Goal: Transaction & Acquisition: Purchase product/service

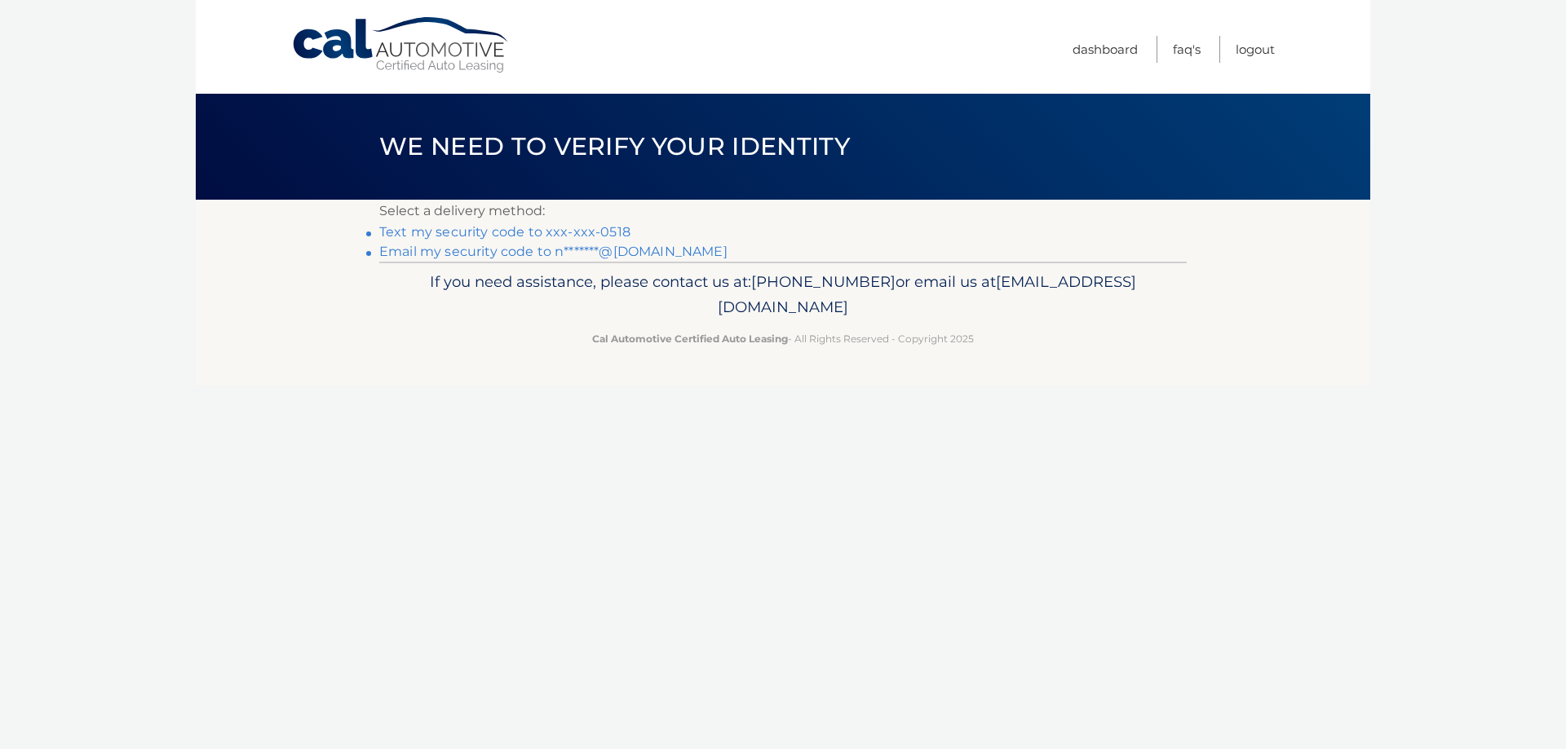
click at [615, 235] on link "Text my security code to xxx-xxx-0518" at bounding box center [504, 231] width 251 height 15
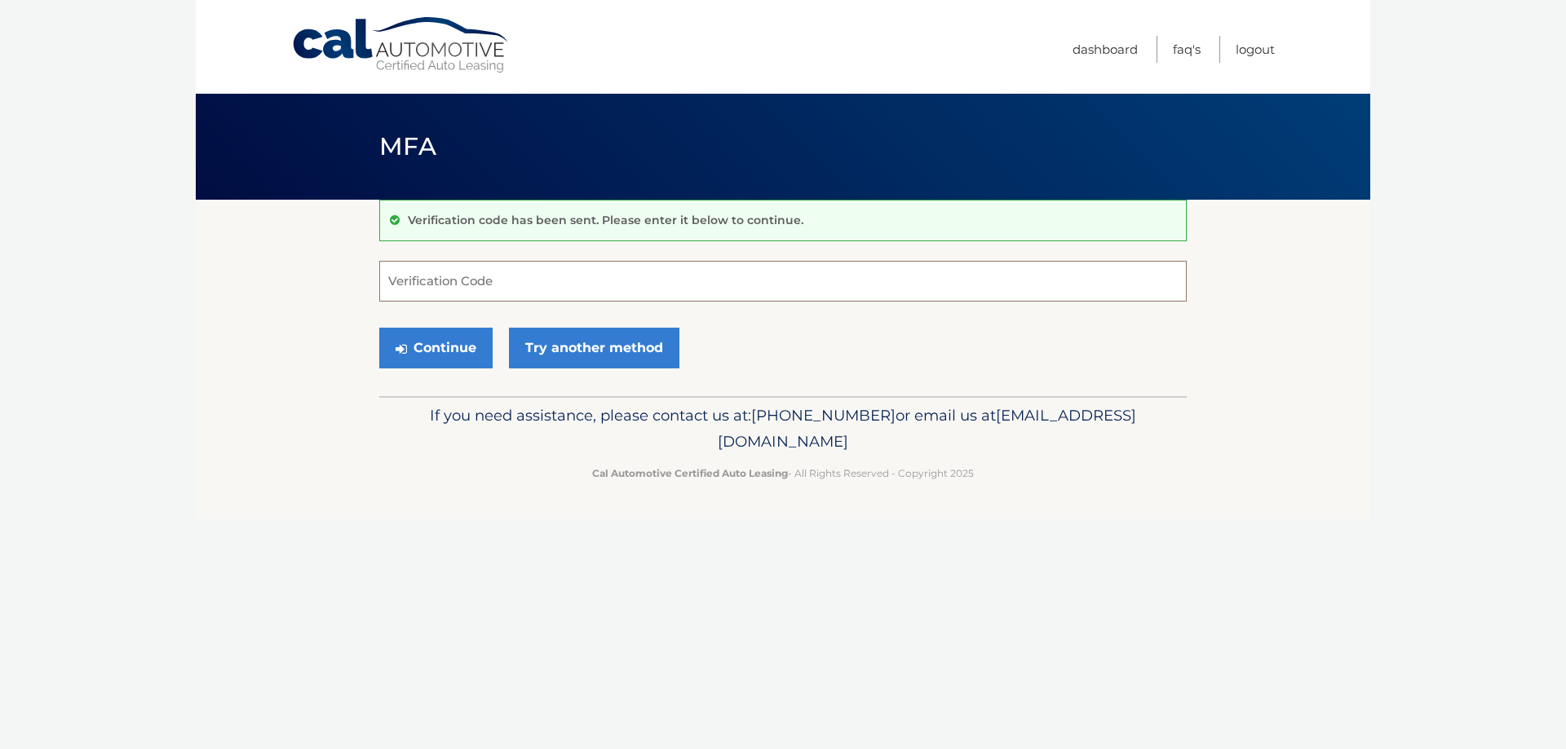
click at [577, 272] on input "Verification Code" at bounding box center [782, 281] width 807 height 41
type input "914286"
click at [448, 343] on button "Continue" at bounding box center [435, 348] width 113 height 41
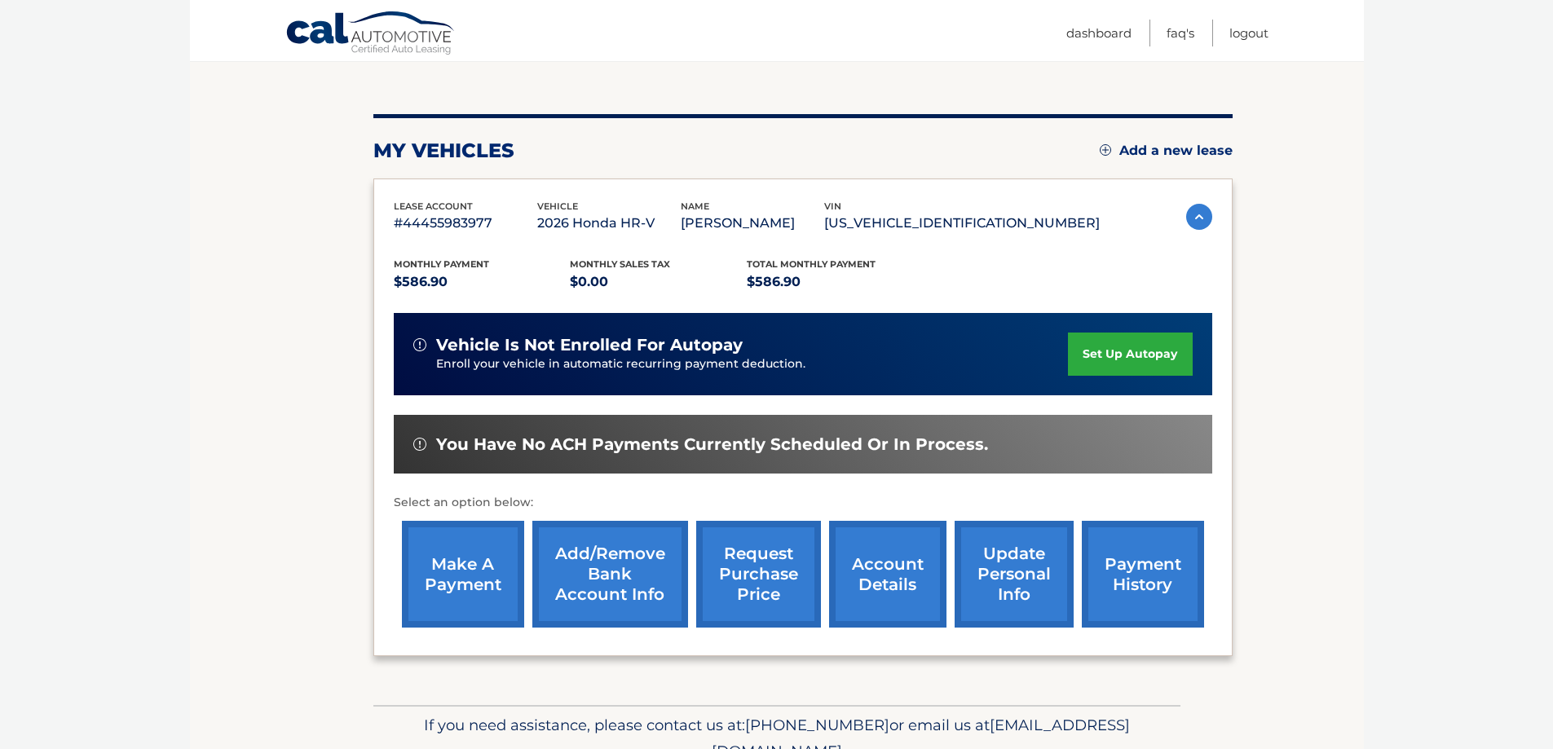
scroll to position [161, 0]
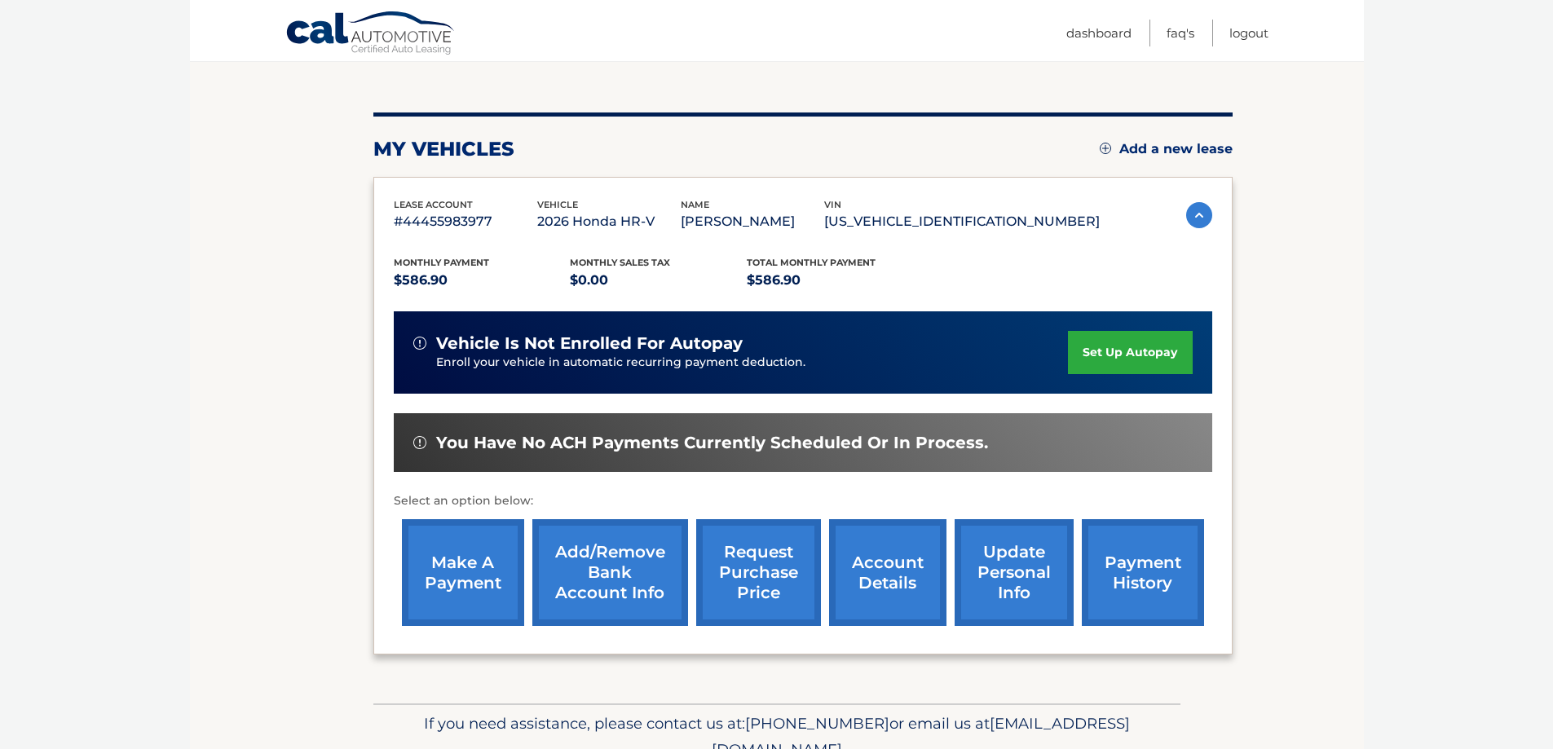
click at [447, 555] on link "make a payment" at bounding box center [463, 572] width 122 height 107
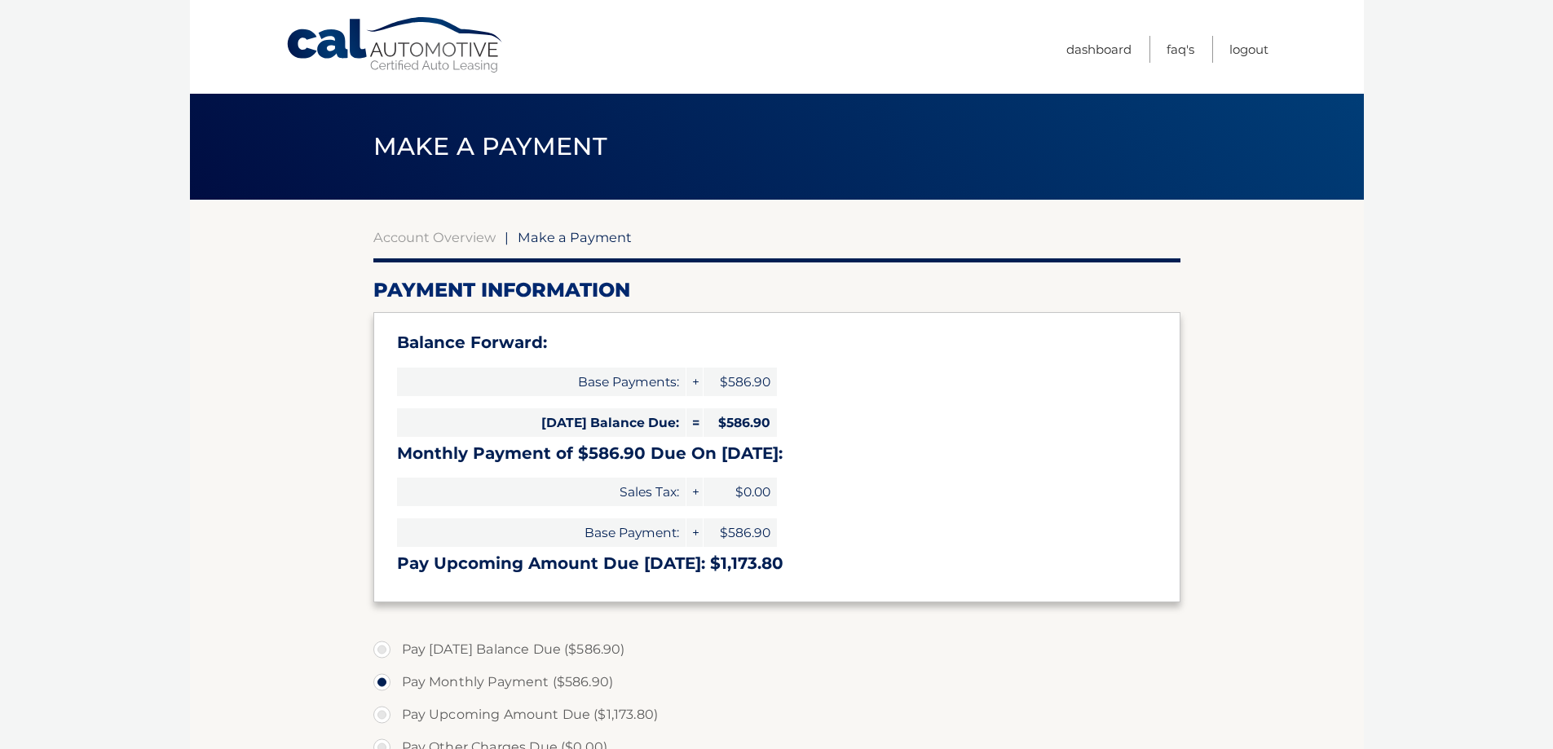
select select "OWFkYjU3NzgtYjA2MS00NGJiLWI4YjctMzIwZGJhMGQ5YzA0"
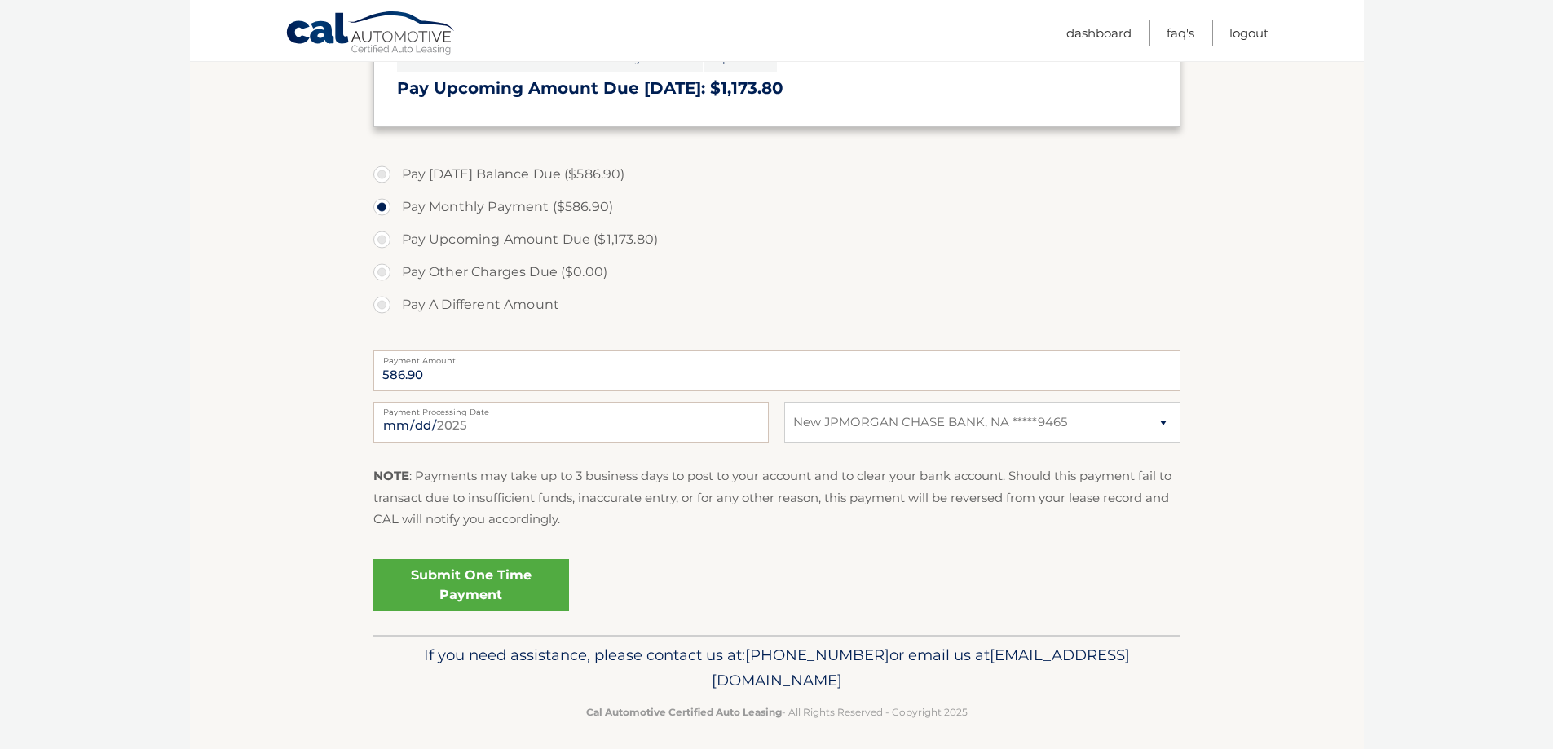
scroll to position [485, 0]
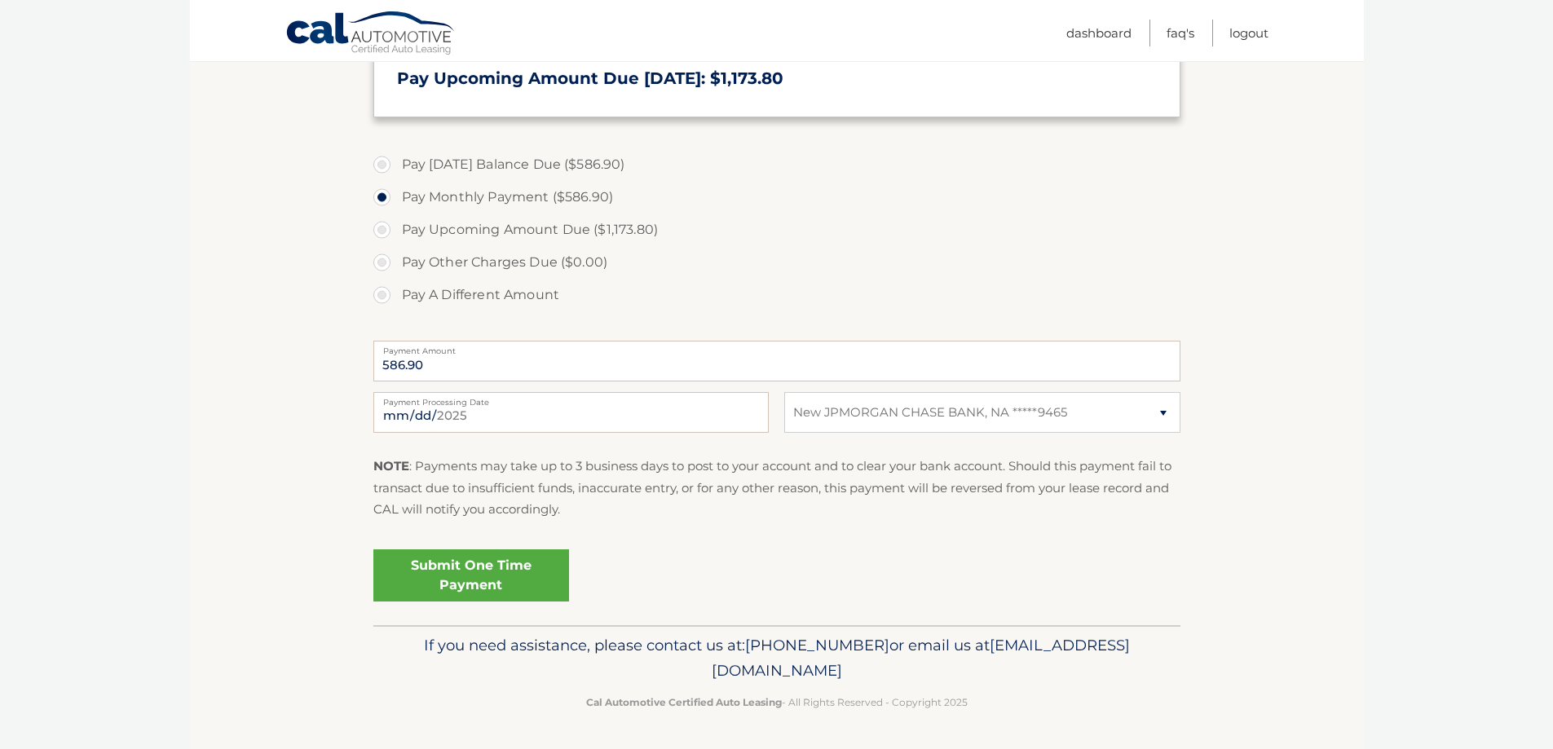
click at [382, 162] on label "Pay [DATE] Balance Due ($586.90)" at bounding box center [776, 164] width 807 height 33
click at [382, 162] on input "Pay Today's Balance Due ($586.90)" at bounding box center [388, 161] width 16 height 26
radio input "true"
click at [503, 579] on link "Submit One Time Payment" at bounding box center [471, 576] width 196 height 52
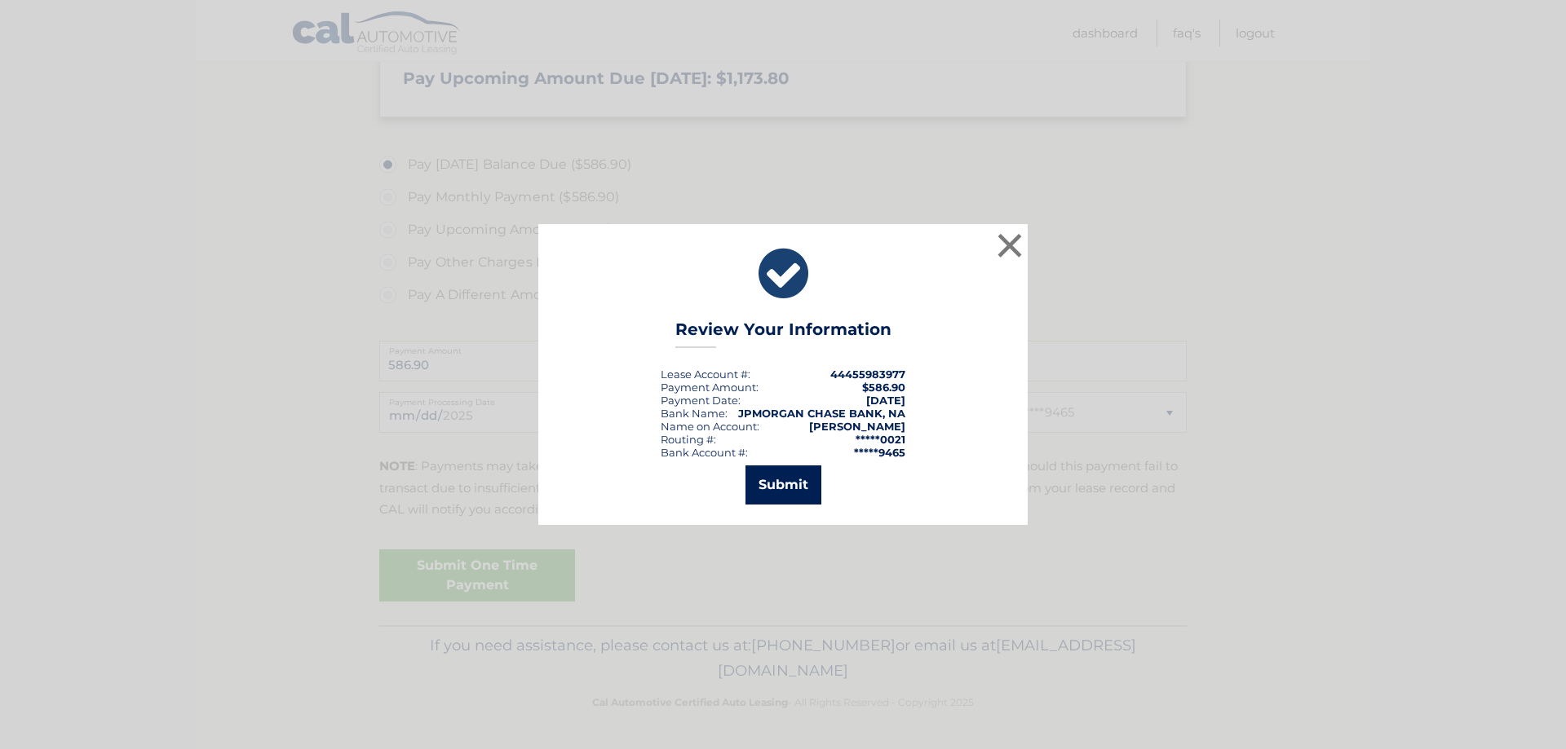
click at [776, 488] on button "Submit" at bounding box center [783, 485] width 76 height 39
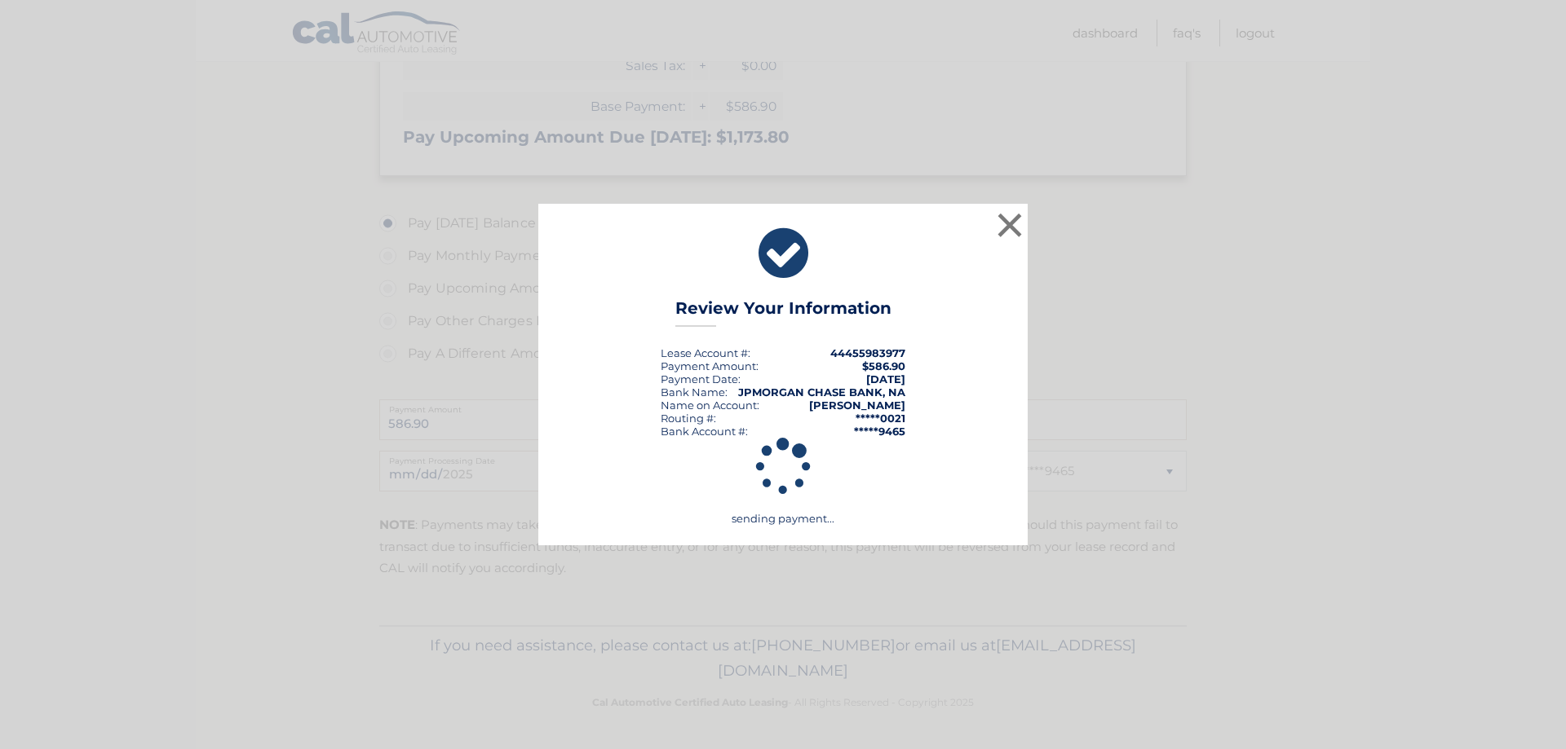
scroll to position [426, 0]
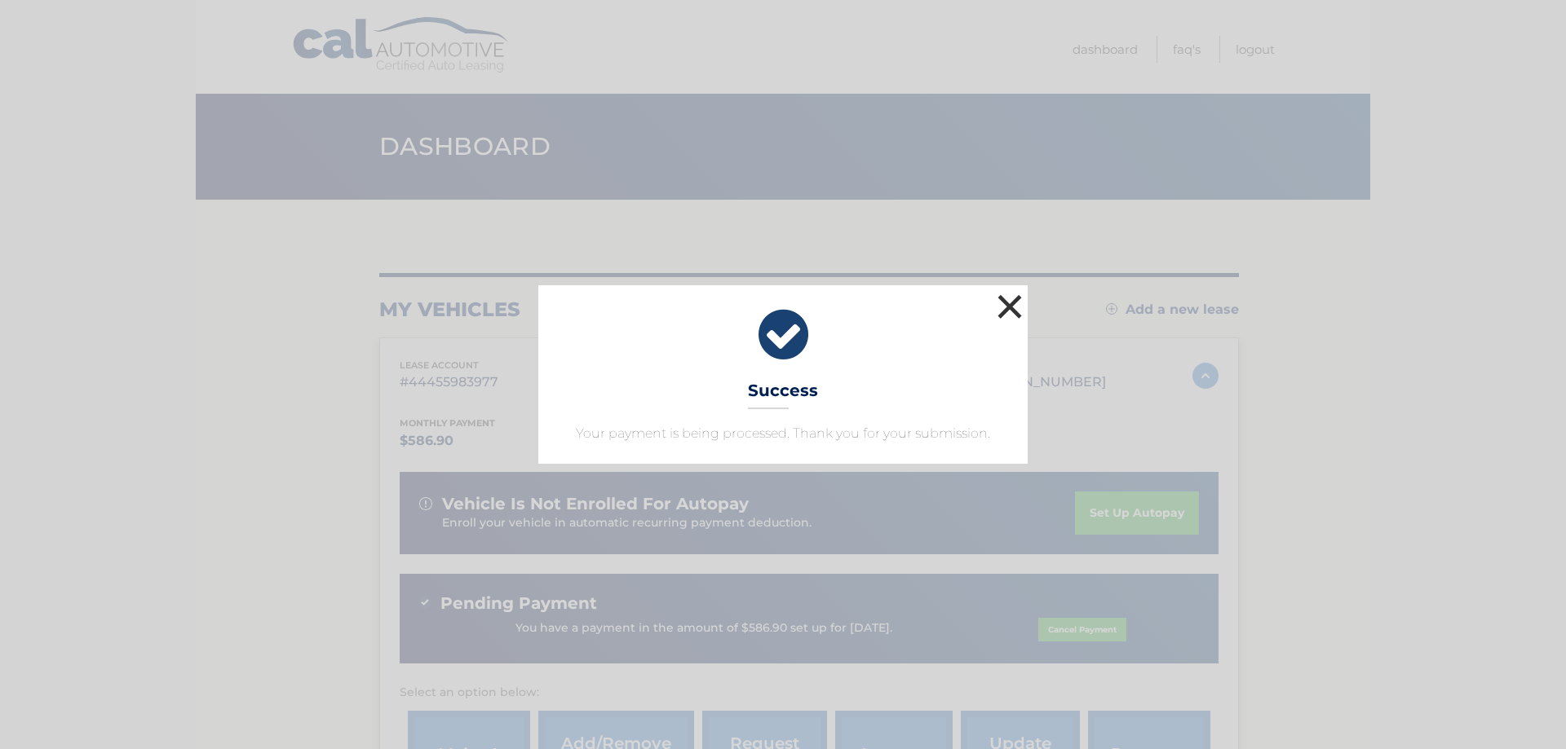
click at [1008, 305] on button "×" at bounding box center [1009, 306] width 33 height 33
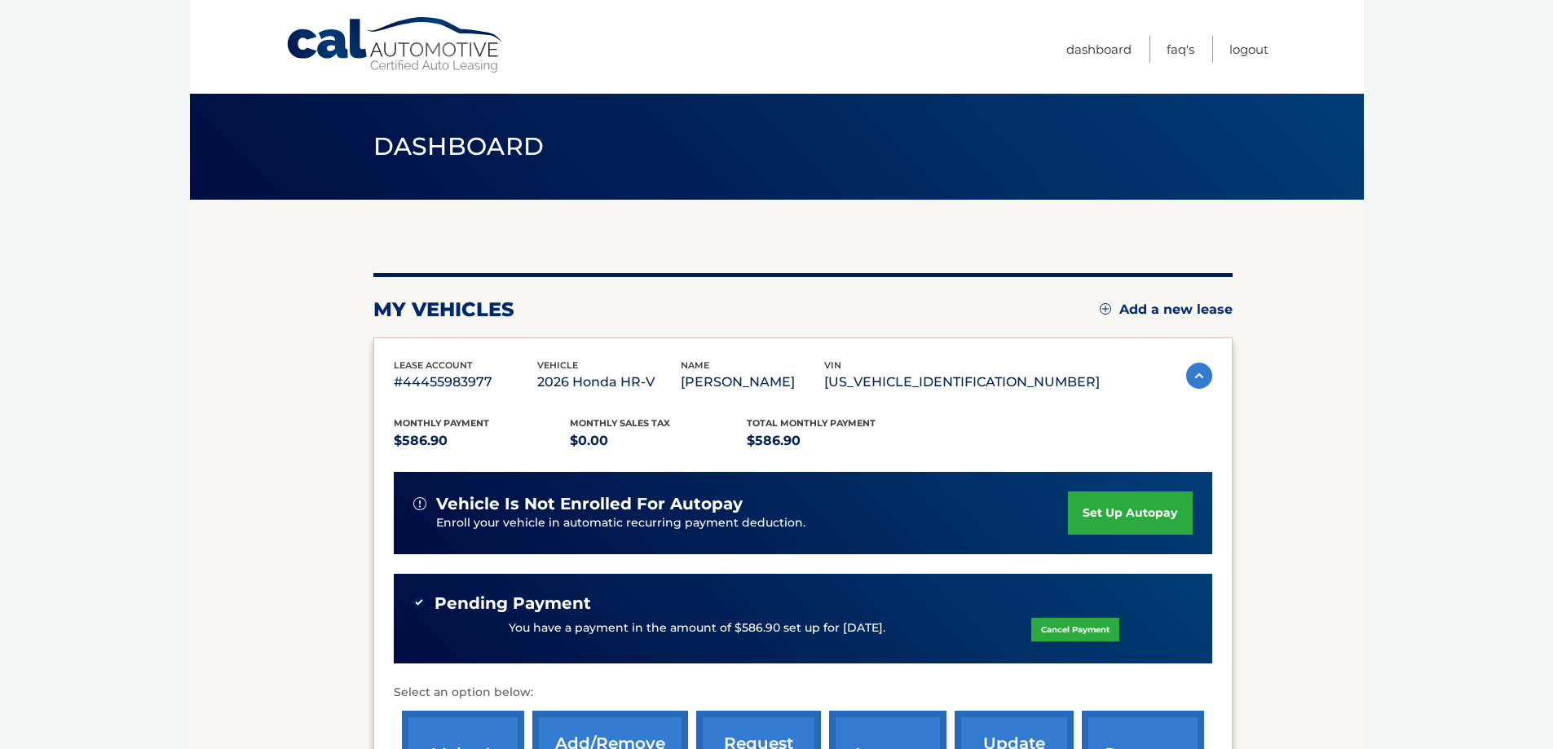
click at [1434, 404] on body "Cal Automotive Menu Dashboard FAQ's Logout" at bounding box center [776, 374] width 1553 height 749
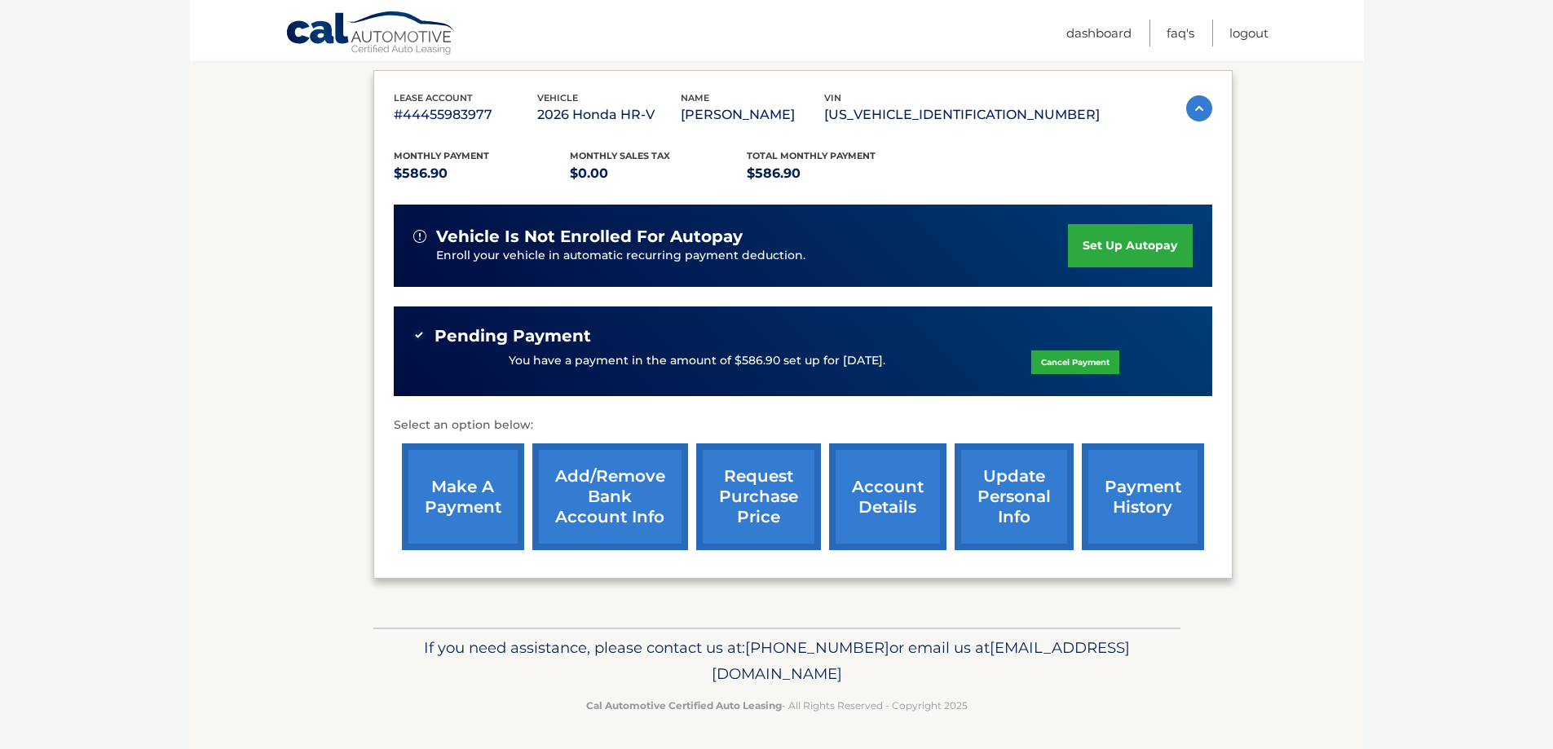
scroll to position [270, 0]
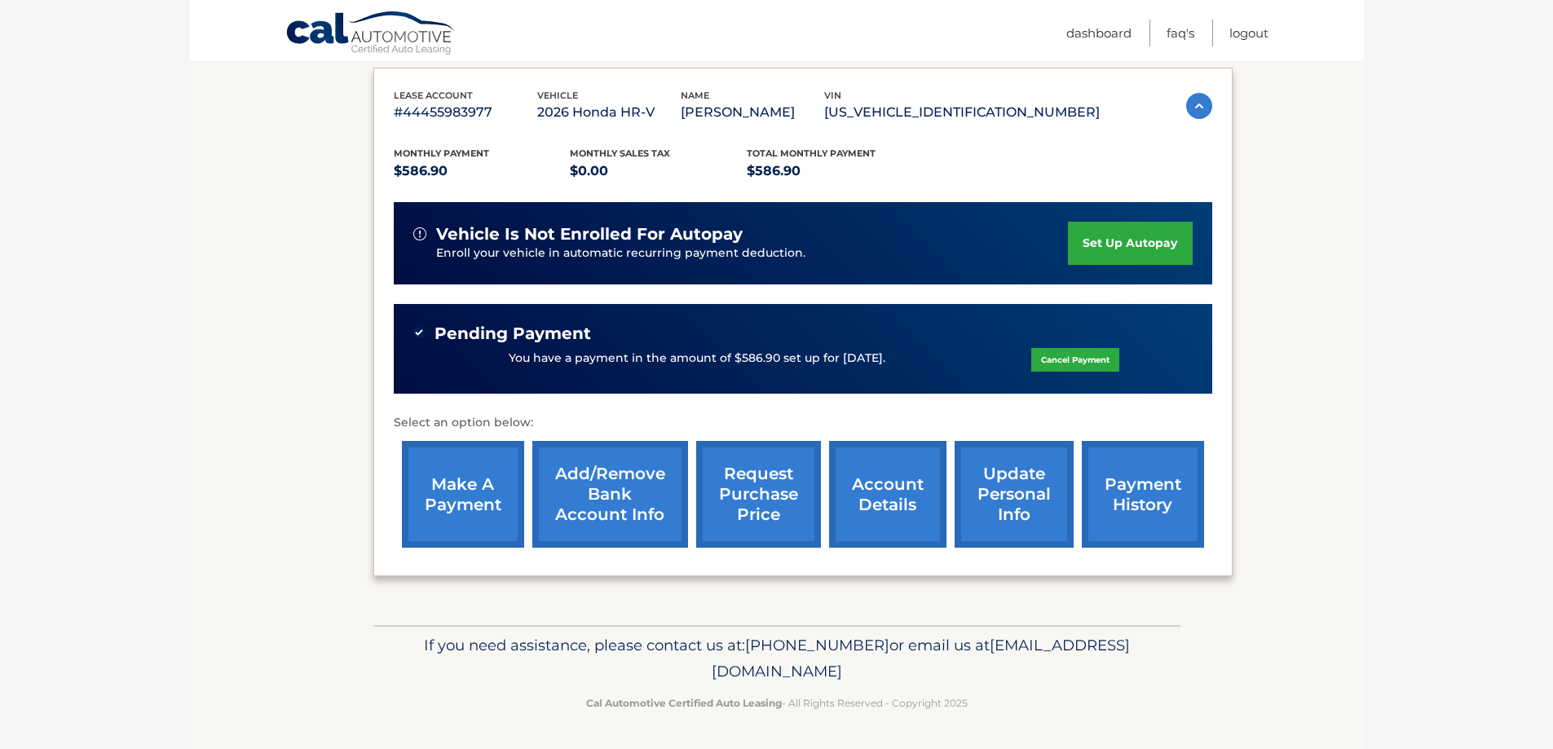
drag, startPoint x: 1552, startPoint y: 226, endPoint x: 1553, endPoint y: 167, distance: 58.7
click at [1553, 167] on body "Cal Automotive Menu Dashboard FAQ's Logout" at bounding box center [776, 104] width 1553 height 749
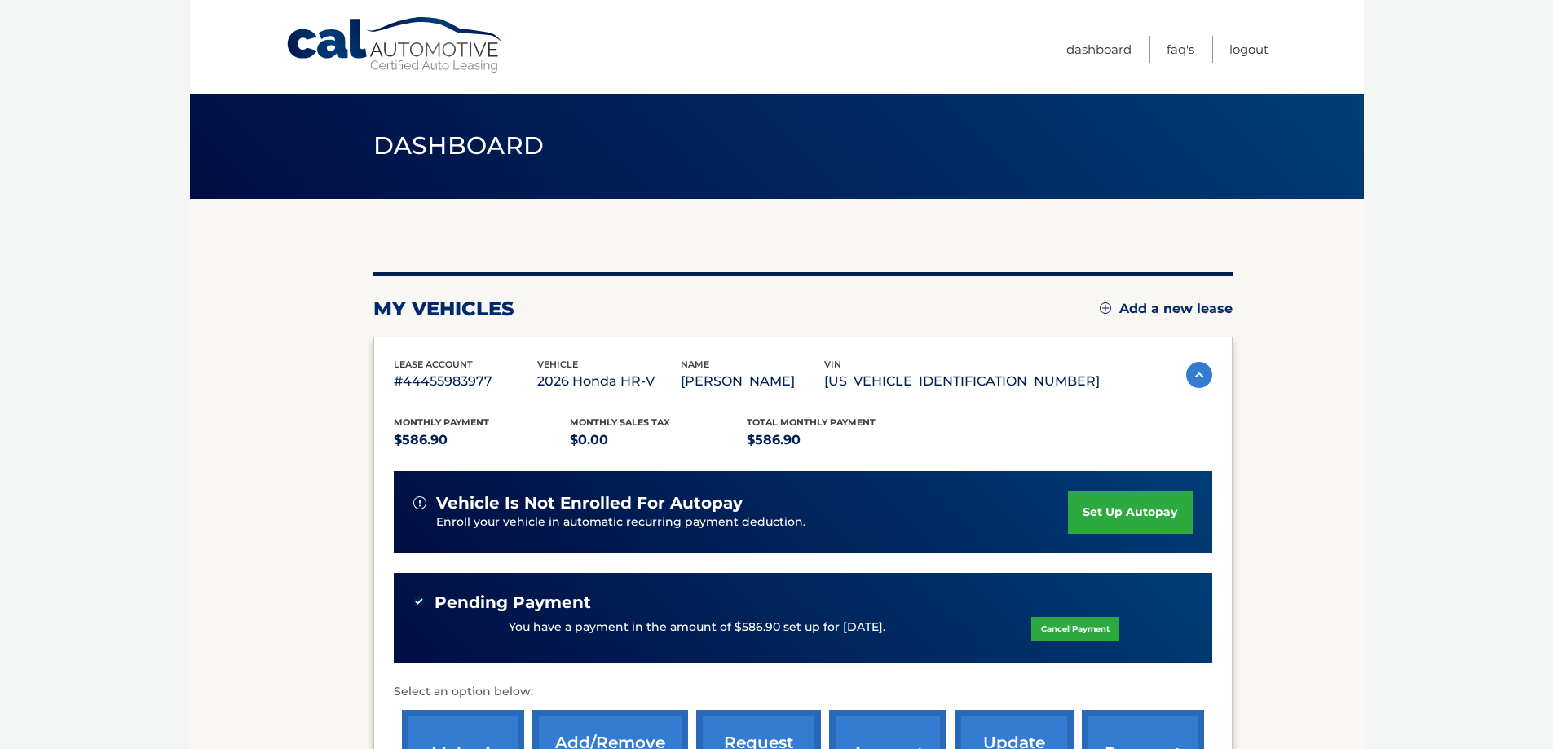
scroll to position [0, 0]
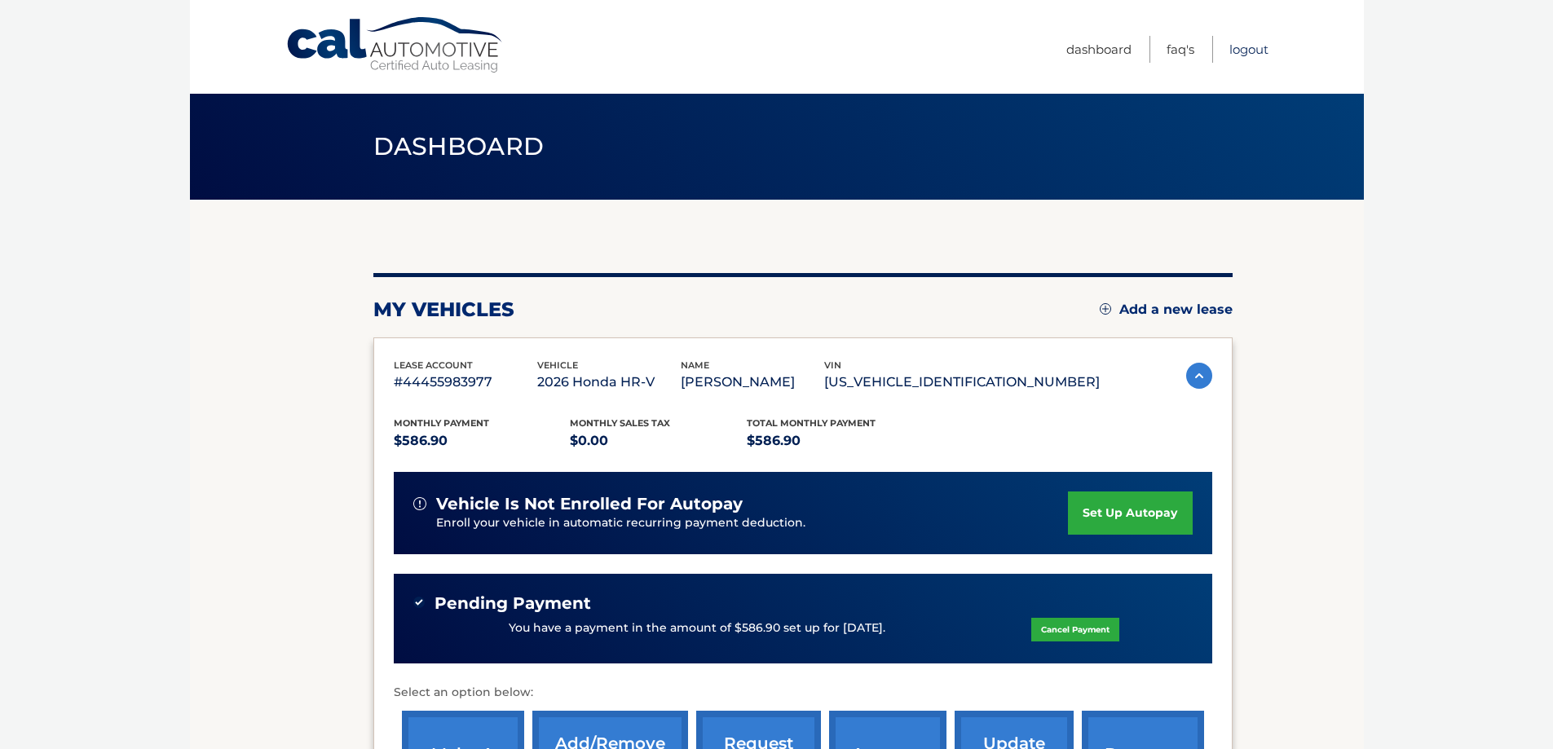
click at [1254, 46] on link "Logout" at bounding box center [1249, 49] width 39 height 27
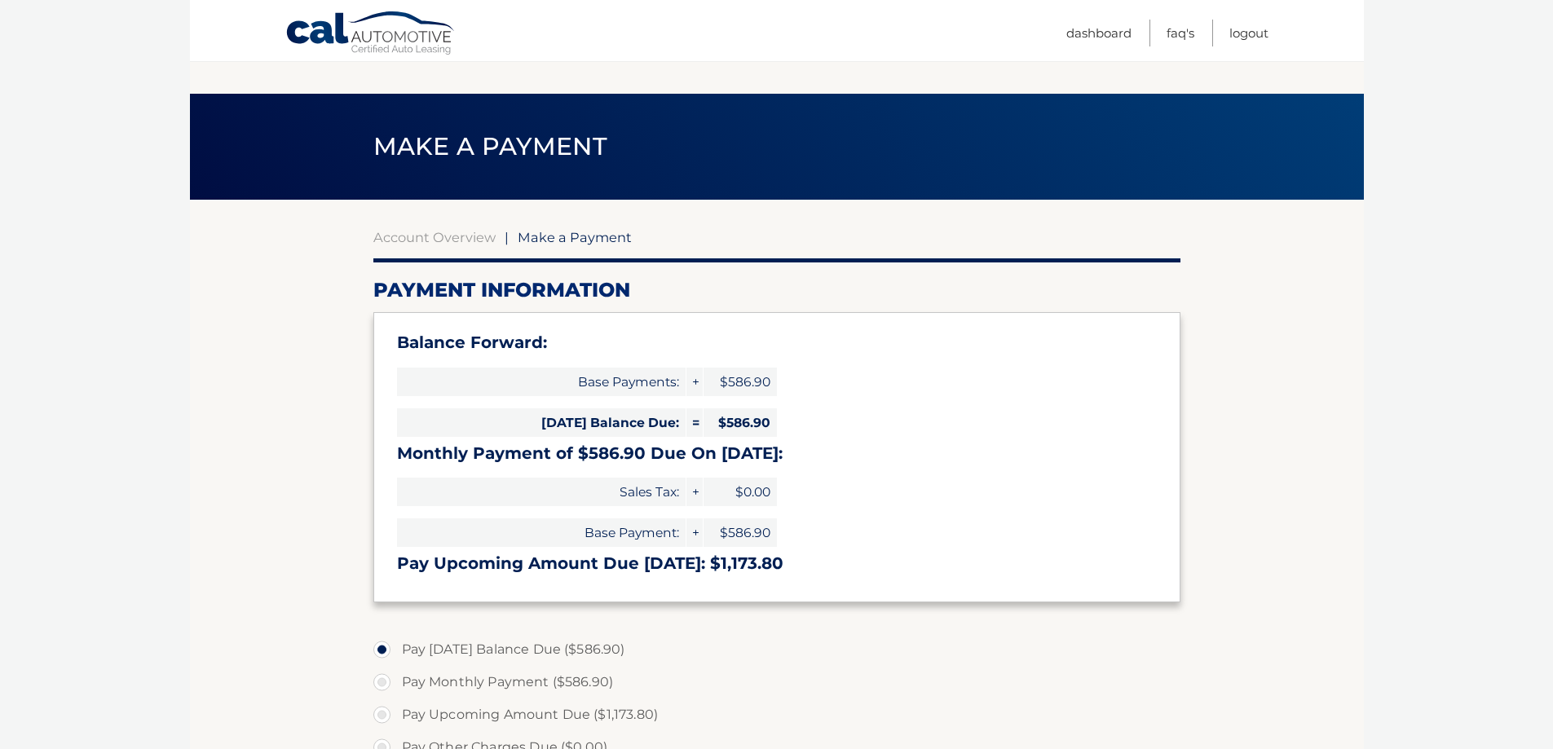
select select "OWFkYjU3NzgtYjA2MS00NGJiLWI4YjctMzIwZGJhMGQ5YzA0"
